Goal: Transaction & Acquisition: Purchase product/service

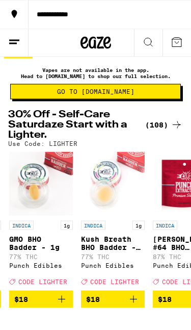
scroll to position [19, 0]
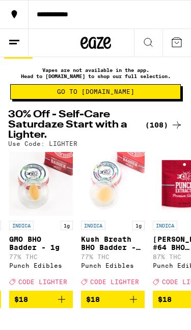
click at [63, 306] on icon "Add to bag" at bounding box center [62, 299] width 12 height 12
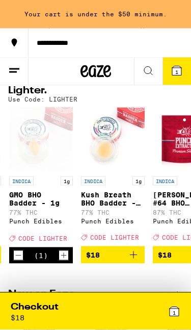
scroll to position [93, 0]
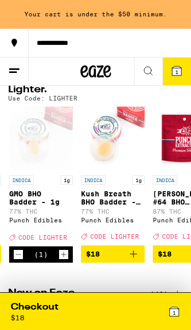
click at [139, 260] on icon "Add to bag" at bounding box center [134, 254] width 12 height 12
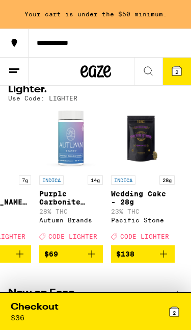
scroll to position [0, 7594]
click at [103, 310] on div "2" at bounding box center [138, 311] width 85 height 21
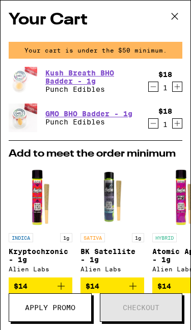
click at [177, 92] on icon "Increment" at bounding box center [177, 87] width 9 height 12
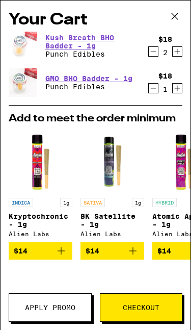
click at [182, 91] on icon "Increment" at bounding box center [177, 88] width 9 height 12
click at [179, 51] on icon "Increment" at bounding box center [177, 51] width 9 height 12
click at [180, 88] on icon "Increment" at bounding box center [177, 88] width 9 height 12
click at [181, 52] on icon "Increment" at bounding box center [177, 51] width 9 height 12
click at [179, 91] on icon "Increment" at bounding box center [177, 88] width 9 height 12
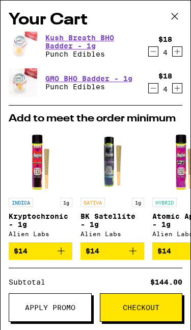
click at [50, 313] on button "Apply Promo" at bounding box center [50, 307] width 83 height 29
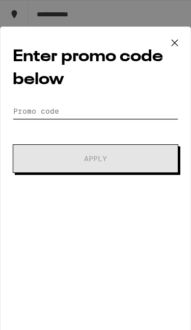
click at [22, 118] on input "Promo Code" at bounding box center [96, 111] width 166 height 15
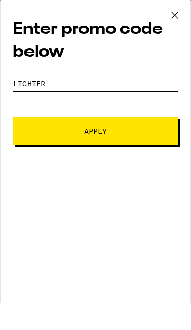
type input "Lighter"
click at [52, 155] on span "Apply" at bounding box center [95, 158] width 95 height 7
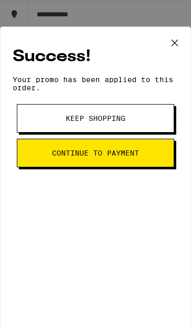
click at [70, 167] on button "Continue to payment" at bounding box center [96, 153] width 158 height 29
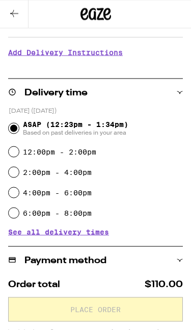
scroll to position [163, 0]
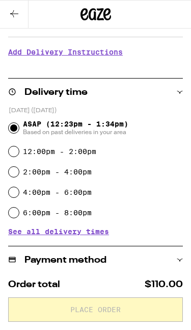
click at [14, 18] on icon at bounding box center [14, 14] width 12 height 12
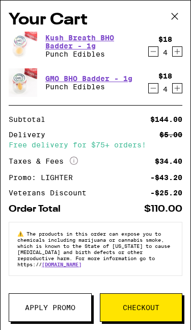
click at [152, 90] on icon "Decrement" at bounding box center [153, 88] width 9 height 12
click at [151, 90] on icon "Decrement" at bounding box center [153, 88] width 9 height 12
click at [152, 88] on icon "Decrement" at bounding box center [153, 88] width 9 height 12
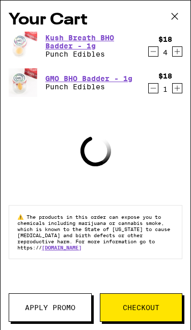
click at [152, 51] on icon "Decrement" at bounding box center [153, 51] width 9 height 12
click at [152, 92] on icon "Decrement" at bounding box center [153, 88] width 9 height 12
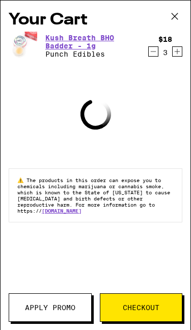
click at [156, 52] on icon "Decrement" at bounding box center [153, 51] width 9 height 12
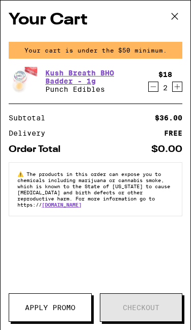
click at [152, 89] on icon "Decrement" at bounding box center [153, 87] width 9 height 12
click at [155, 91] on icon "Decrement" at bounding box center [153, 87] width 9 height 12
